Goal: Obtain resource: Download file/media

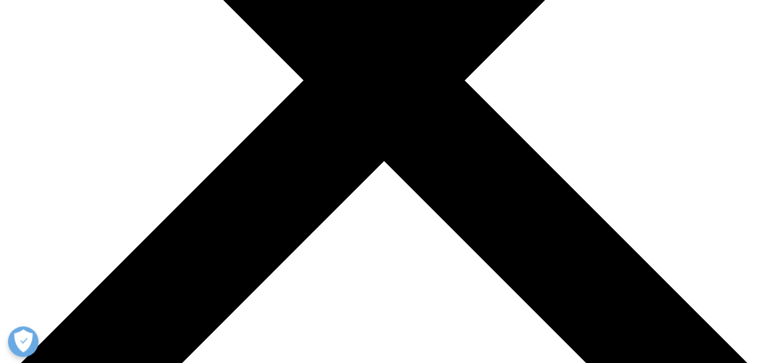
scroll to position [471, 0]
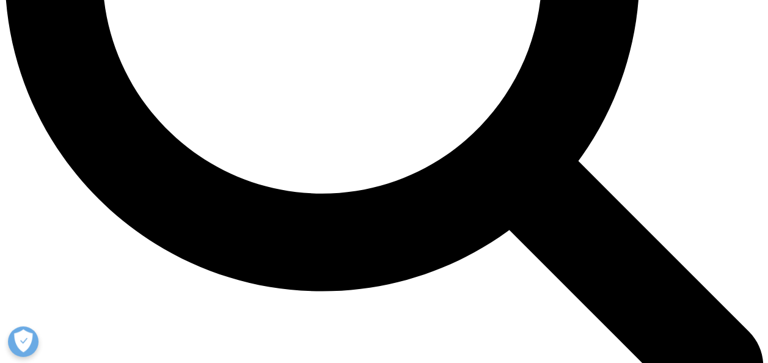
scroll to position [1122, 0]
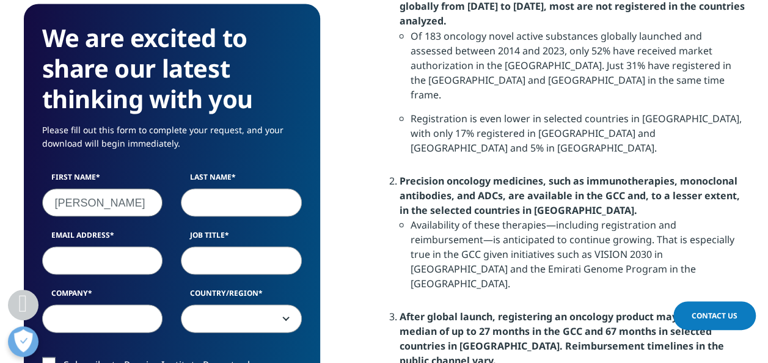
type input "[PERSON_NAME]"
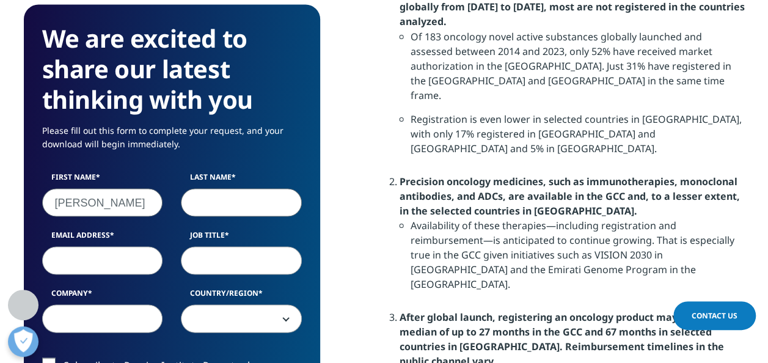
click at [205, 205] on input "Last Name" at bounding box center [241, 202] width 121 height 28
type input "duan"
click at [100, 257] on input "Email Address" at bounding box center [102, 260] width 121 height 28
type input "[PERSON_NAME][EMAIL_ADDRESS][PERSON_NAME][DOMAIN_NAME]"
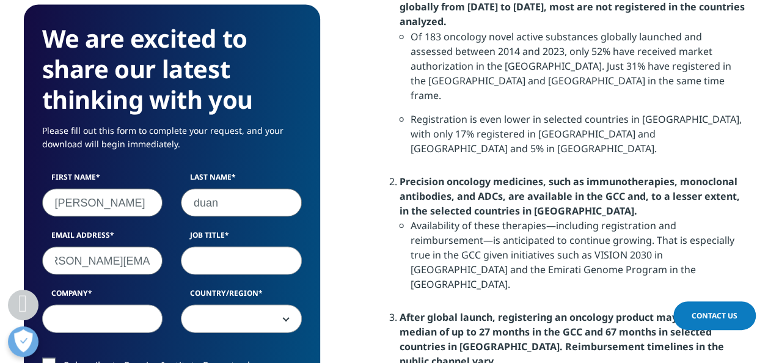
click at [213, 267] on input "Job Title" at bounding box center [241, 260] width 121 height 28
type input "marketing"
click at [98, 326] on input "Company" at bounding box center [102, 318] width 121 height 28
type input "alexion"
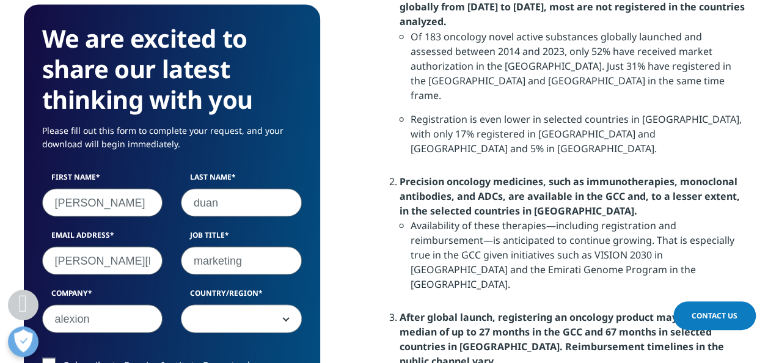
click at [219, 317] on span at bounding box center [242, 319] width 120 height 28
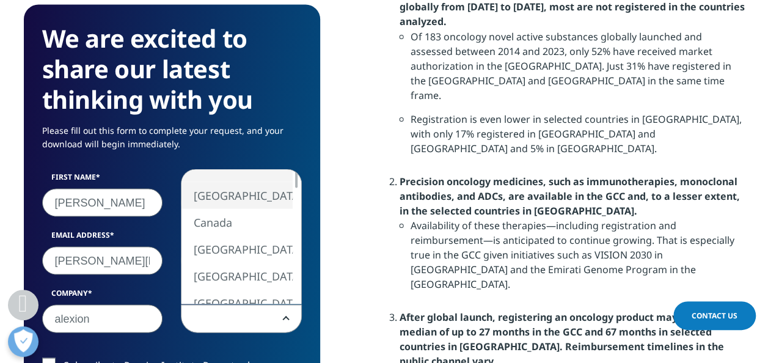
select select "[GEOGRAPHIC_DATA]"
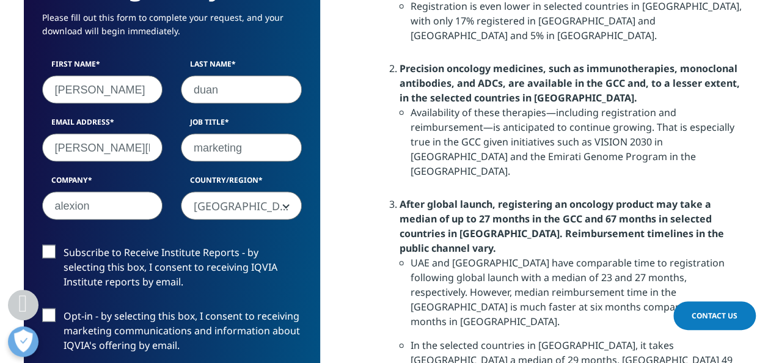
scroll to position [1238, 0]
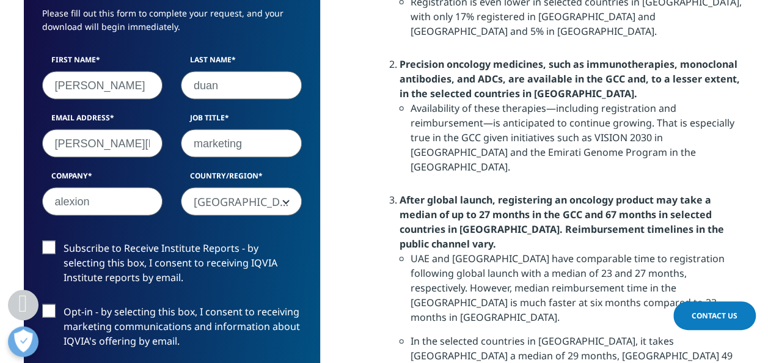
click at [48, 248] on label "Subscribe to Receive Institute Reports - by selecting this box, I consent to re…" at bounding box center [172, 266] width 260 height 51
click at [64, 241] on input "Subscribe to Receive Institute Reports - by selecting this box, I consent to re…" at bounding box center [64, 241] width 0 height 0
click at [53, 311] on label "Opt-in - by selecting this box, I consent to receiving marketing communications…" at bounding box center [172, 329] width 260 height 51
click at [64, 304] on input "Opt-in - by selecting this box, I consent to receiving marketing communications…" at bounding box center [64, 304] width 0 height 0
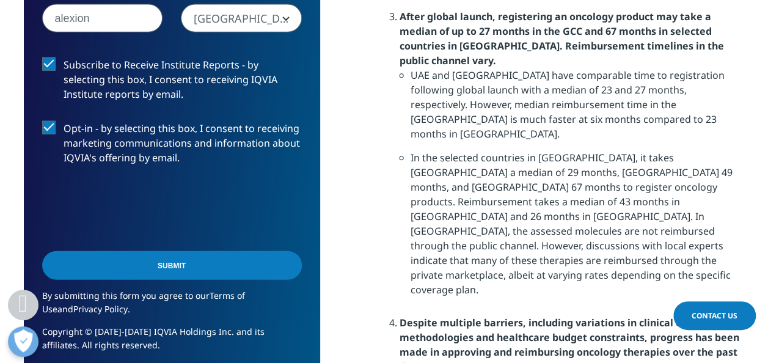
click at [153, 269] on input "Submit" at bounding box center [172, 265] width 260 height 29
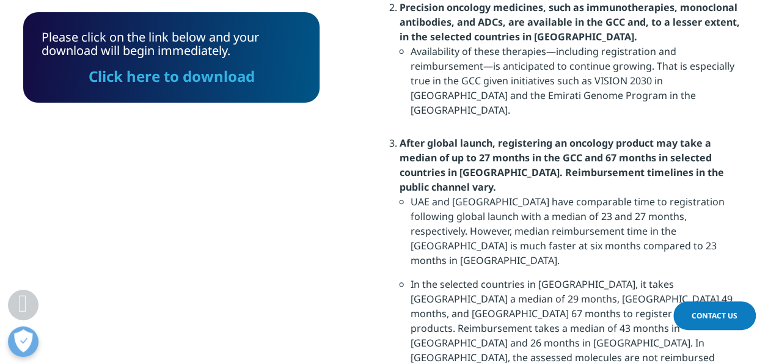
scroll to position [90, 296]
click at [196, 76] on link "Click here to download" at bounding box center [172, 76] width 166 height 20
